Goal: Task Accomplishment & Management: Manage account settings

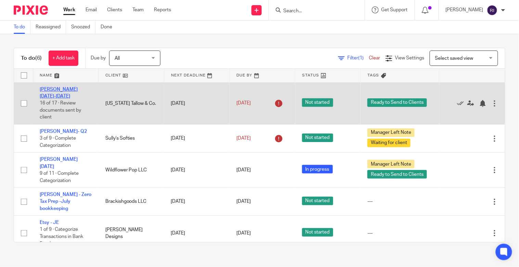
click at [68, 91] on link "Kate - Jan-Mar 2025" at bounding box center [59, 93] width 38 height 12
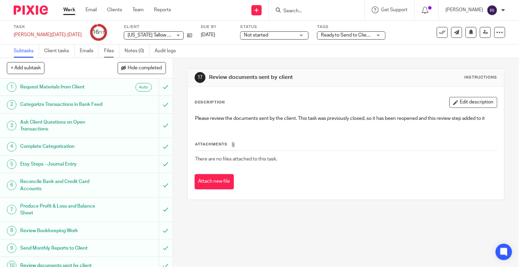
click at [114, 48] on link "Files" at bounding box center [111, 50] width 15 height 13
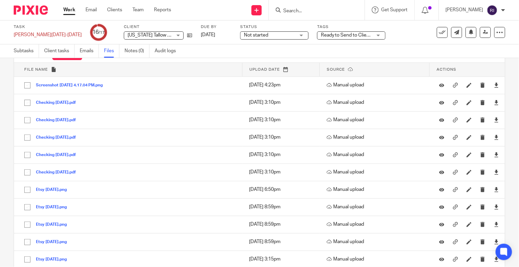
scroll to position [28, 0]
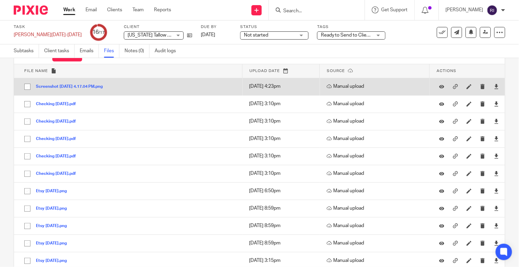
click at [195, 88] on td "Screenshot 2025-08-03 at 4.17.04 PM.png Screenshot 2025-08-03 at 4.17.04 PM Save" at bounding box center [128, 86] width 228 height 17
click at [94, 88] on button "Screenshot 2025-08-03 at 4.17.04 PM.png" at bounding box center [72, 86] width 72 height 5
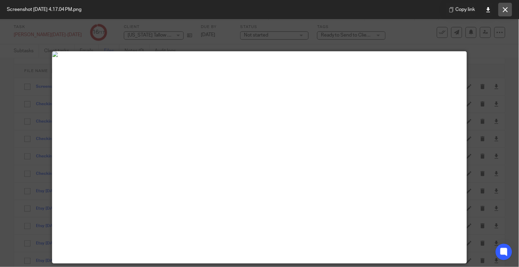
click at [510, 8] on button at bounding box center [505, 10] width 14 height 14
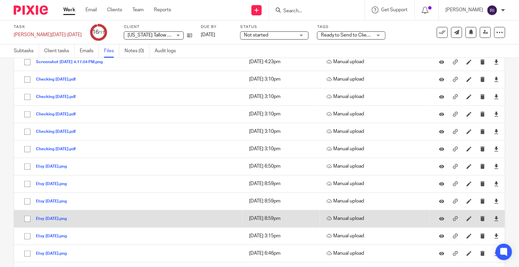
scroll to position [0, 0]
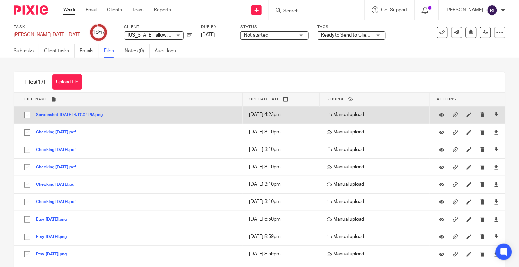
click at [105, 113] on button "Screenshot 2025-08-03 at 4.17.04 PM.png" at bounding box center [72, 115] width 72 height 5
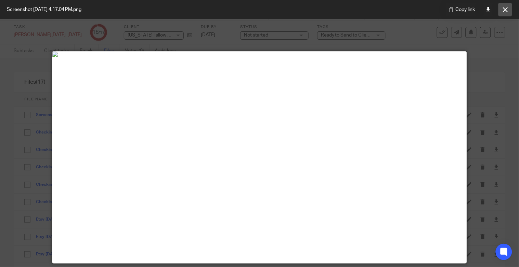
click at [507, 7] on icon at bounding box center [504, 9] width 5 height 5
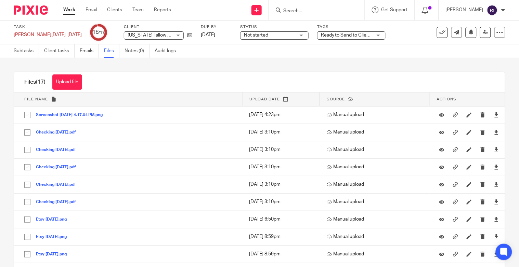
click at [64, 12] on link "Work" at bounding box center [69, 9] width 12 height 7
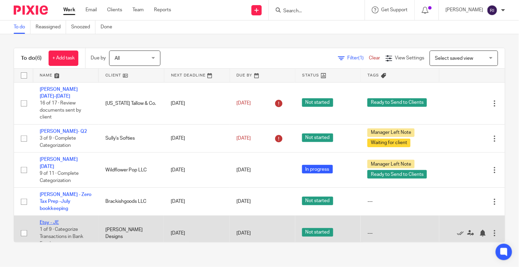
click at [49, 220] on link "Etsy - JE" at bounding box center [49, 222] width 19 height 5
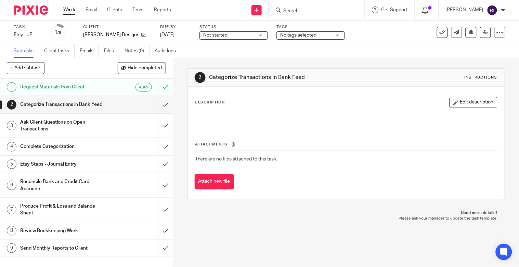
click at [232, 35] on span "Not started" at bounding box center [228, 35] width 51 height 7
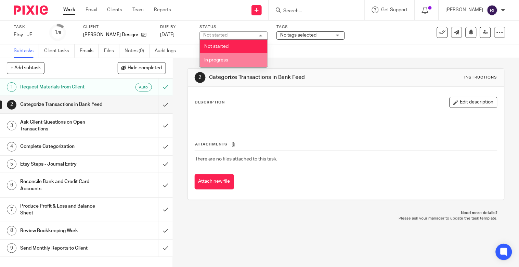
click at [236, 61] on li "In progress" at bounding box center [234, 60] width 68 height 14
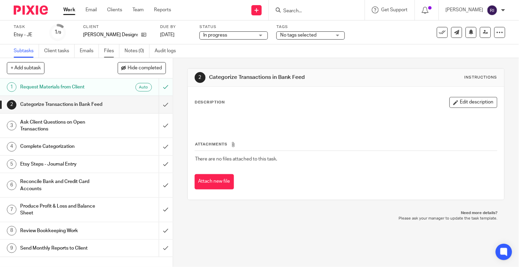
click at [113, 49] on link "Files" at bounding box center [111, 50] width 15 height 13
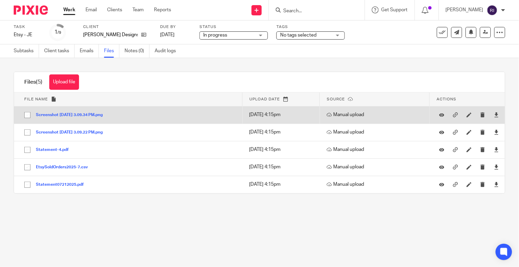
click at [89, 112] on div "Screenshot [DATE] 3.09.34 PM.png" at bounding box center [72, 114] width 72 height 7
click at [89, 114] on button "Screenshot [DATE] 3.09.34 PM.png" at bounding box center [72, 115] width 72 height 5
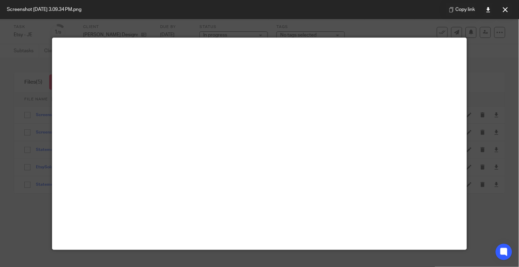
scroll to position [11, 0]
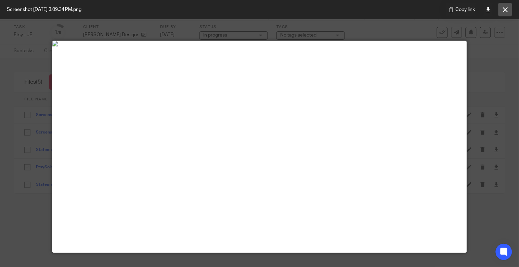
click at [507, 13] on button at bounding box center [505, 10] width 14 height 14
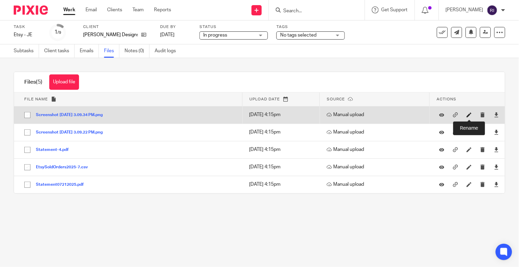
click at [470, 116] on icon at bounding box center [468, 114] width 5 height 5
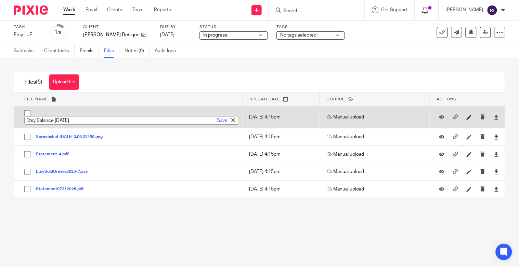
type input "Etsy Balance July 2025"
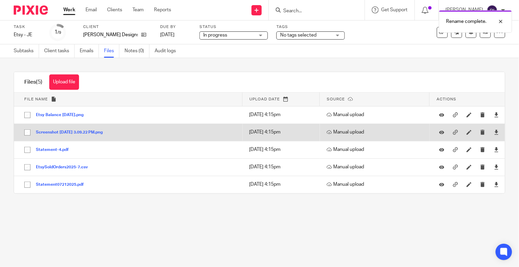
click at [80, 131] on button "Screenshot 2025-08-04 at 3.09.22 PM.png" at bounding box center [72, 132] width 72 height 5
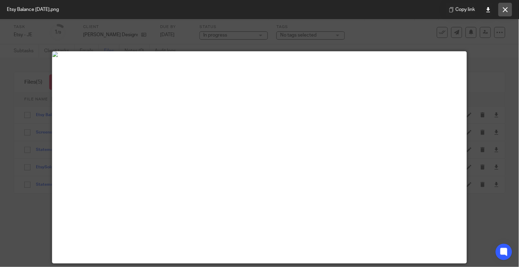
click at [506, 13] on button at bounding box center [505, 10] width 14 height 14
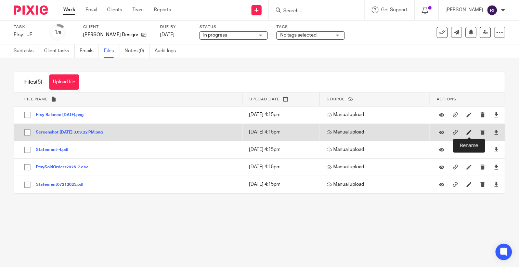
click at [467, 131] on icon at bounding box center [468, 132] width 5 height 5
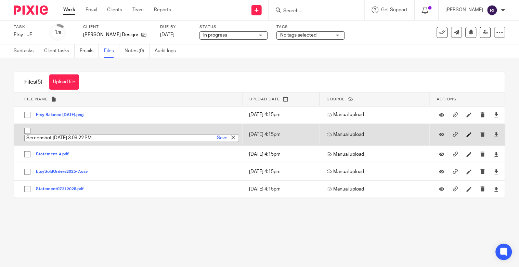
type input "T"
type input "Etsy Summary July 2025"
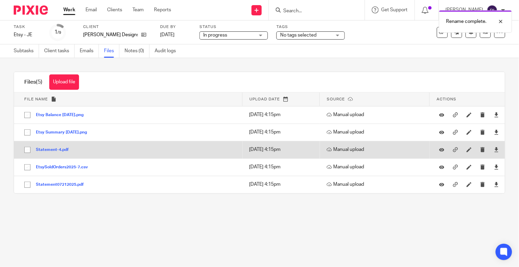
click at [53, 150] on button "Statement-4.pdf" at bounding box center [55, 150] width 38 height 5
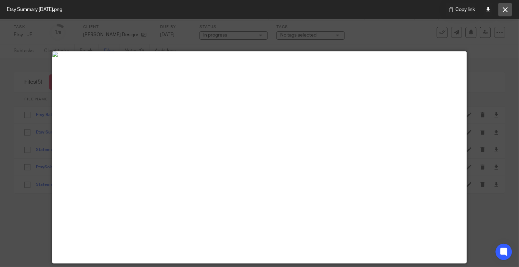
click at [511, 8] on button at bounding box center [505, 10] width 14 height 14
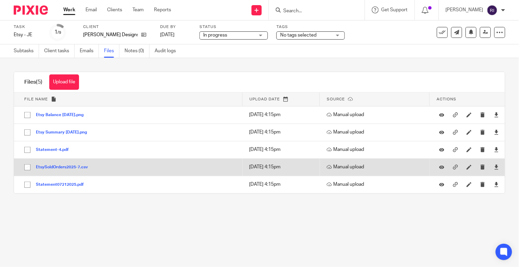
click at [78, 167] on button "EtsySoldOrders2025-7.csv" at bounding box center [64, 167] width 57 height 5
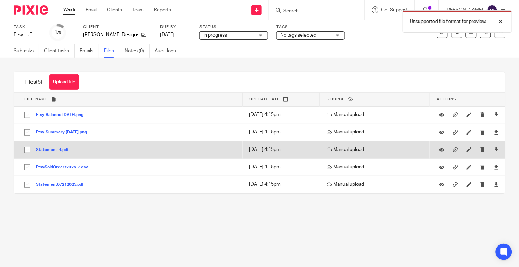
click at [55, 148] on button "Statement-4.pdf" at bounding box center [55, 150] width 38 height 5
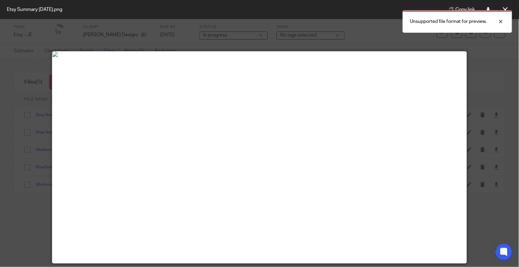
click at [508, 7] on div "Unsupported file format for preview." at bounding box center [385, 20] width 253 height 26
click at [504, 8] on div "Unsupported file format for preview." at bounding box center [385, 20] width 253 height 26
click at [505, 6] on button at bounding box center [505, 10] width 14 height 14
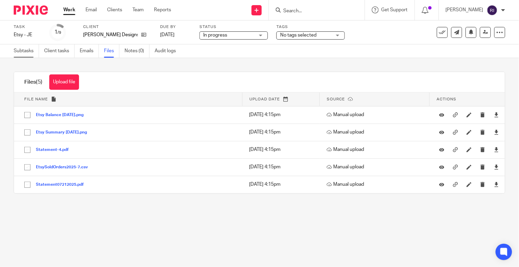
click at [24, 51] on link "Subtasks" at bounding box center [26, 50] width 25 height 13
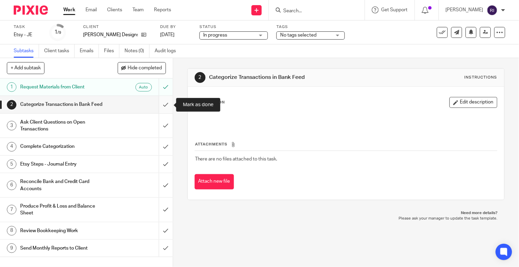
click at [167, 105] on input "submit" at bounding box center [86, 104] width 173 height 17
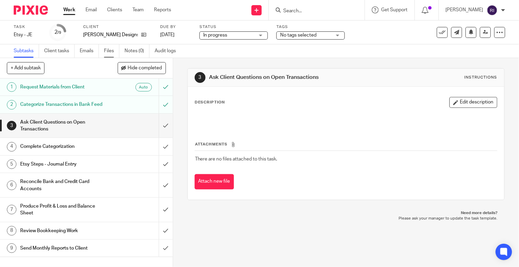
click at [109, 48] on link "Files" at bounding box center [111, 50] width 15 height 13
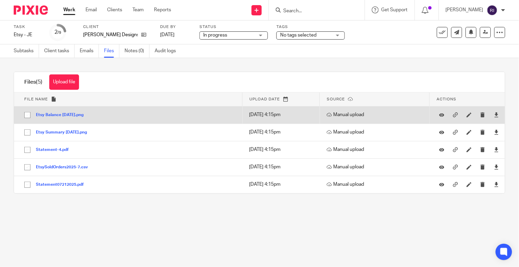
click at [75, 118] on div "Etsy Balance [DATE].png" at bounding box center [62, 114] width 53 height 7
click at [69, 114] on button "Etsy Balance July 2025.png" at bounding box center [62, 115] width 53 height 5
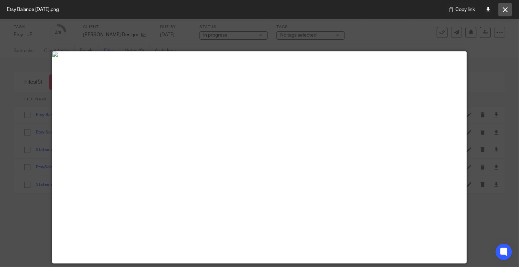
click at [511, 4] on button at bounding box center [505, 10] width 14 height 14
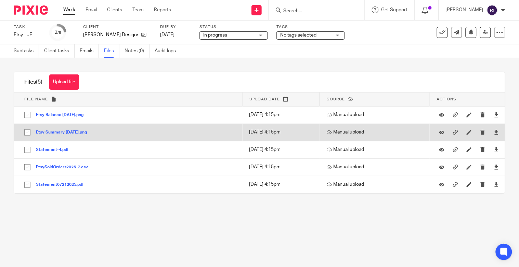
click at [65, 129] on div "Etsy Summary July 2025.png" at bounding box center [64, 132] width 56 height 7
click at [67, 134] on button "Etsy Summary July 2025.png" at bounding box center [64, 132] width 56 height 5
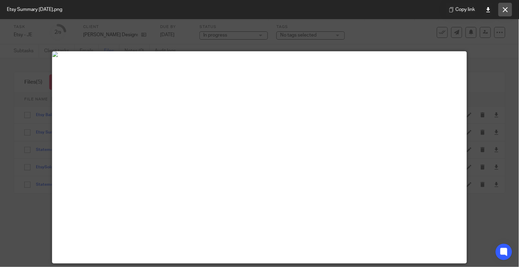
click at [507, 9] on icon at bounding box center [504, 9] width 5 height 5
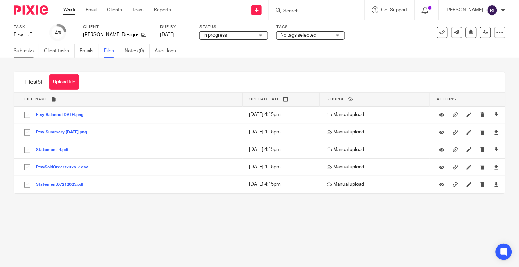
click at [20, 52] on link "Subtasks" at bounding box center [26, 50] width 25 height 13
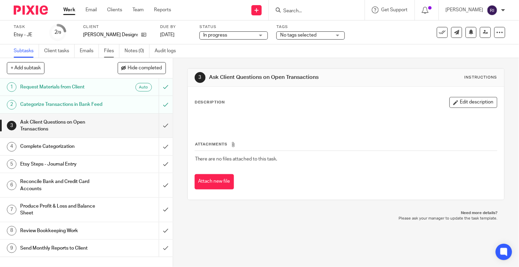
click at [113, 51] on link "Files" at bounding box center [111, 50] width 15 height 13
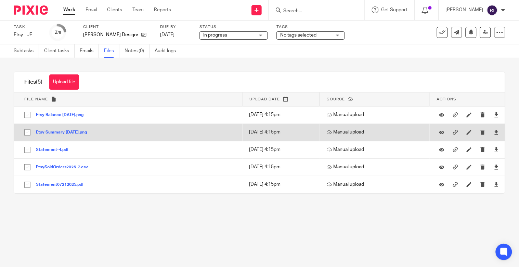
click at [79, 135] on button "Etsy Summary [DATE].png" at bounding box center [64, 132] width 56 height 5
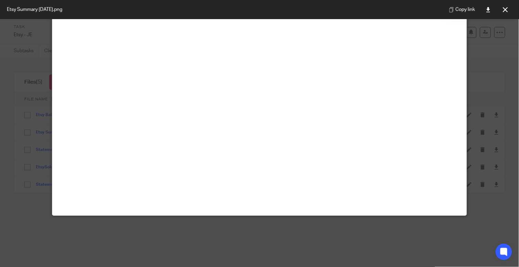
scroll to position [58, 0]
click at [492, 11] on link at bounding box center [488, 10] width 14 height 14
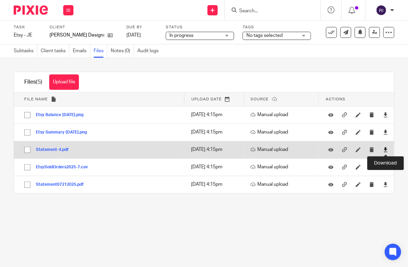
click at [387, 149] on icon at bounding box center [385, 149] width 5 height 5
click at [359, 150] on icon at bounding box center [358, 149] width 5 height 5
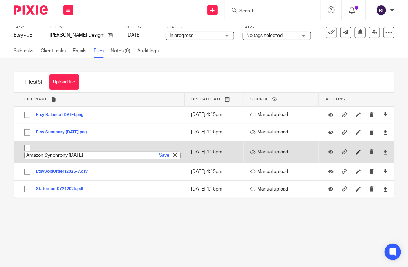
type input "Amazon Synchrony [DATE]"
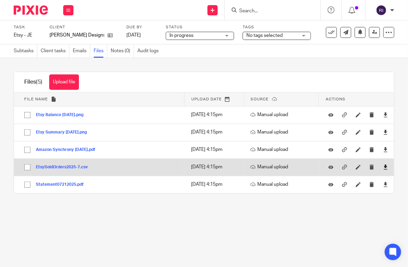
click at [383, 164] on link at bounding box center [385, 167] width 5 height 7
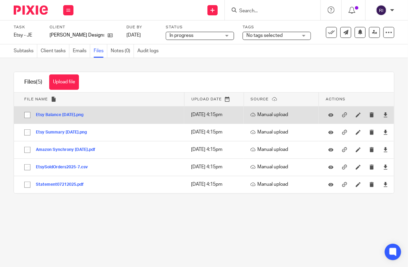
click at [69, 115] on button "Etsy Balance [DATE].png" at bounding box center [62, 115] width 53 height 5
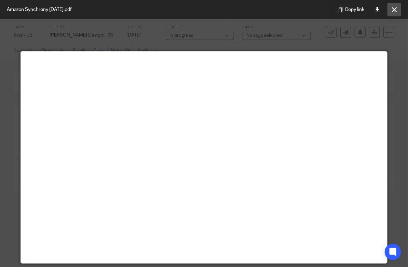
click at [394, 10] on icon at bounding box center [394, 9] width 5 height 5
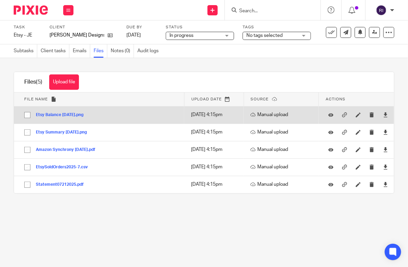
click at [51, 118] on div "Etsy Balance [DATE].png" at bounding box center [62, 114] width 53 height 7
click at [56, 117] on button "Etsy Balance [DATE].png" at bounding box center [62, 115] width 53 height 5
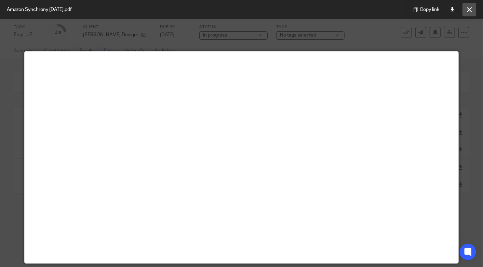
click at [408, 13] on button at bounding box center [469, 10] width 14 height 14
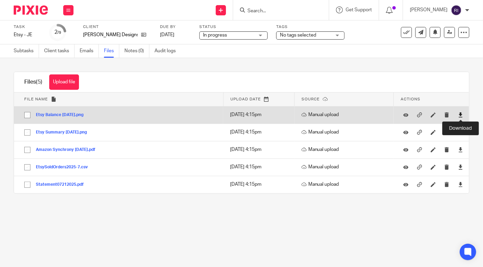
click at [408, 113] on icon at bounding box center [460, 114] width 5 height 5
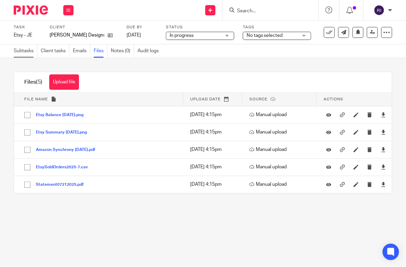
click at [24, 51] on link "Subtasks" at bounding box center [26, 50] width 24 height 13
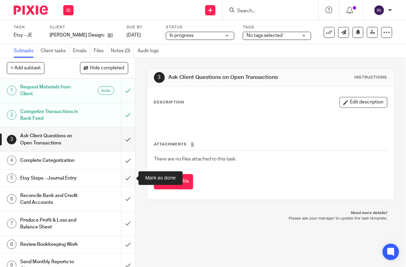
click at [130, 178] on input "submit" at bounding box center [67, 178] width 135 height 17
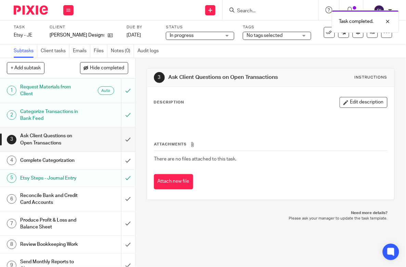
click at [307, 35] on div "No tags selected" at bounding box center [277, 36] width 68 height 8
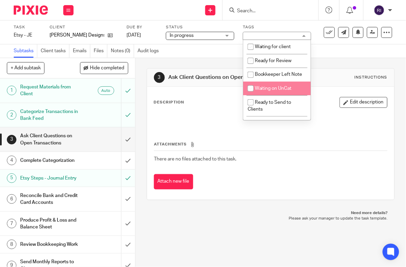
click at [203, 59] on div "3 Ask Client Questions on Open Transactions Instructions Description Edit descr…" at bounding box center [271, 134] width 248 height 152
